Goal: Navigation & Orientation: Find specific page/section

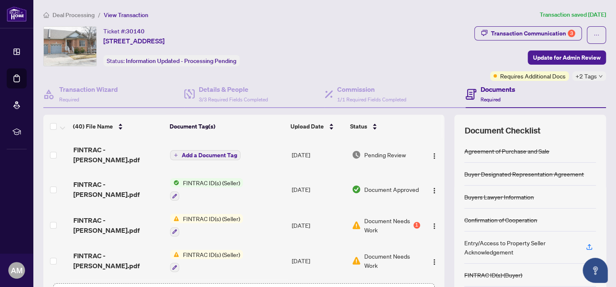
click at [72, 11] on span "Deal Processing" at bounding box center [74, 15] width 42 height 8
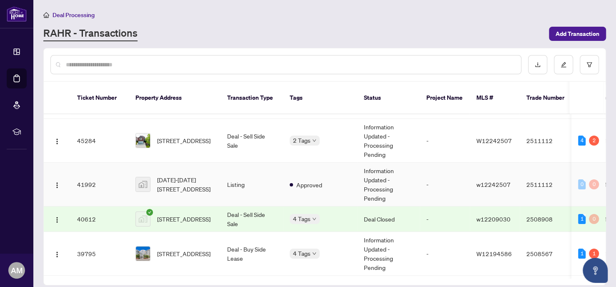
scroll to position [40, 0]
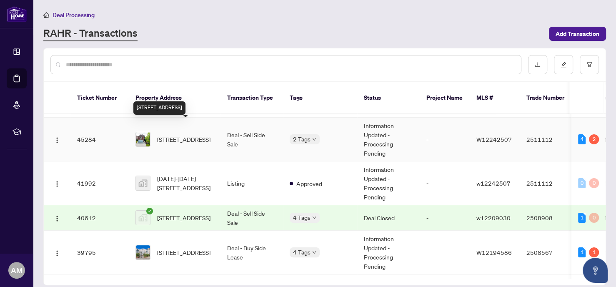
click at [182, 135] on span "[STREET_ADDRESS]" at bounding box center [183, 139] width 53 height 9
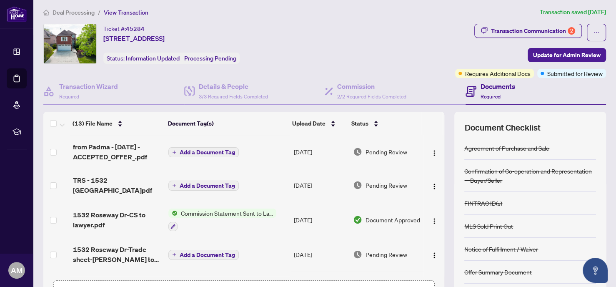
scroll to position [3, 0]
click at [86, 13] on span "Deal Processing" at bounding box center [74, 12] width 42 height 8
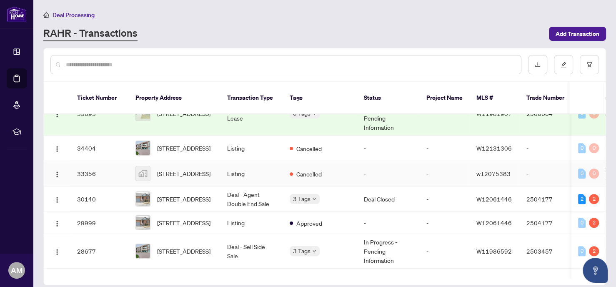
scroll to position [377, 0]
click at [171, 194] on span "[STREET_ADDRESS]" at bounding box center [183, 198] width 53 height 9
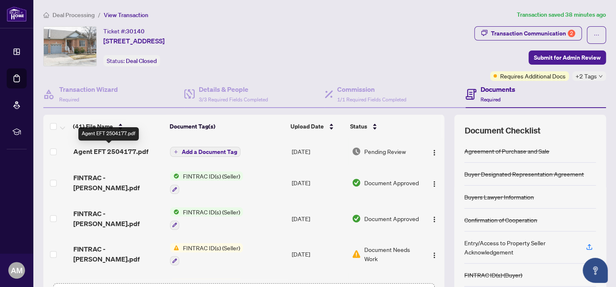
click at [115, 150] on span "Agent EFT 2504177.pdf" at bounding box center [110, 151] width 75 height 10
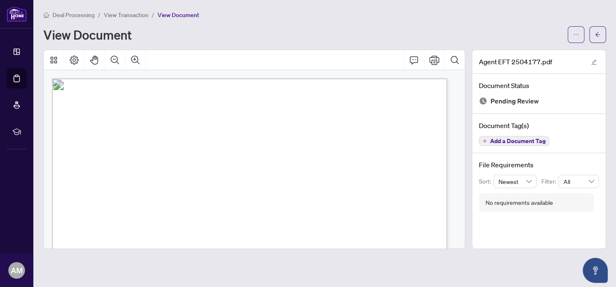
click at [123, 16] on span "View Transaction" at bounding box center [126, 15] width 45 height 8
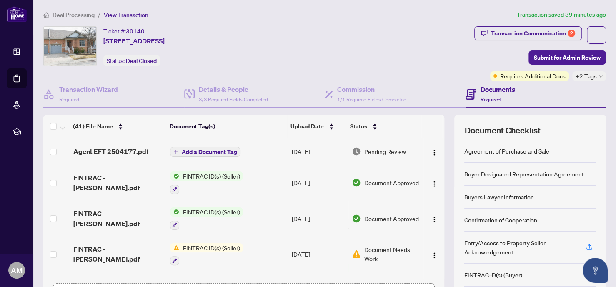
click at [78, 13] on span "Deal Processing" at bounding box center [74, 15] width 42 height 8
